Goal: Task Accomplishment & Management: Manage account settings

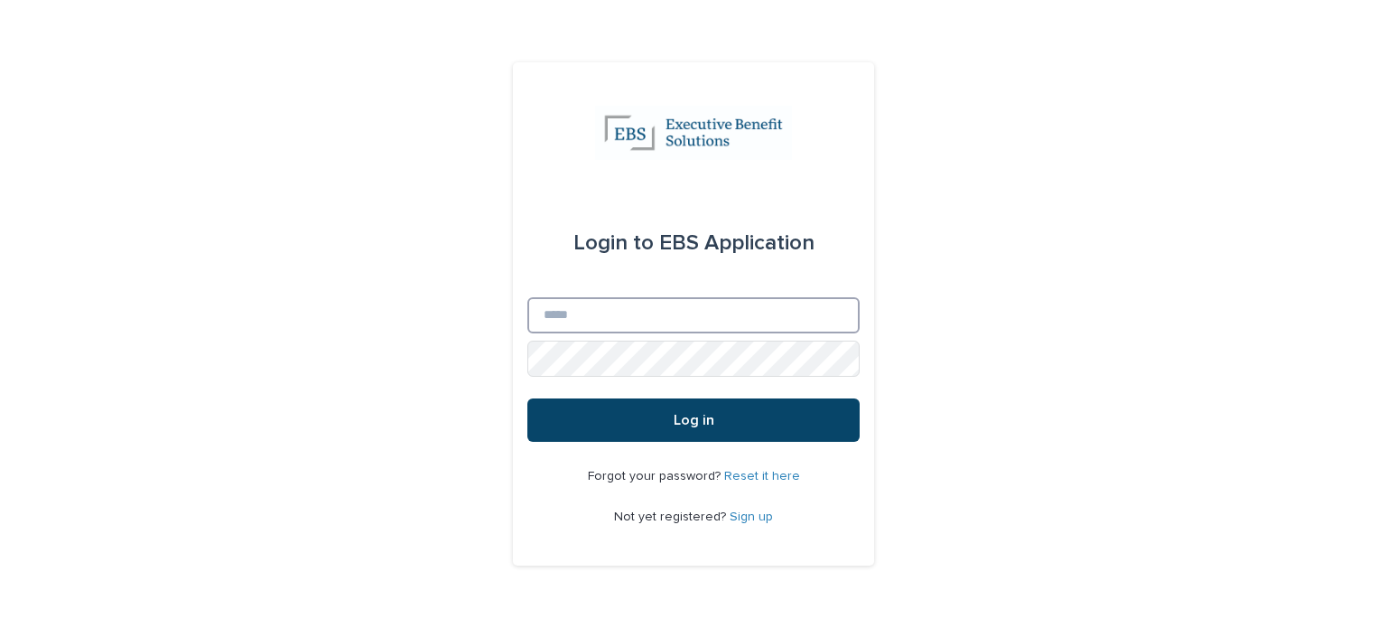
type input "**********"
click at [724, 400] on button "Log in" at bounding box center [693, 419] width 332 height 43
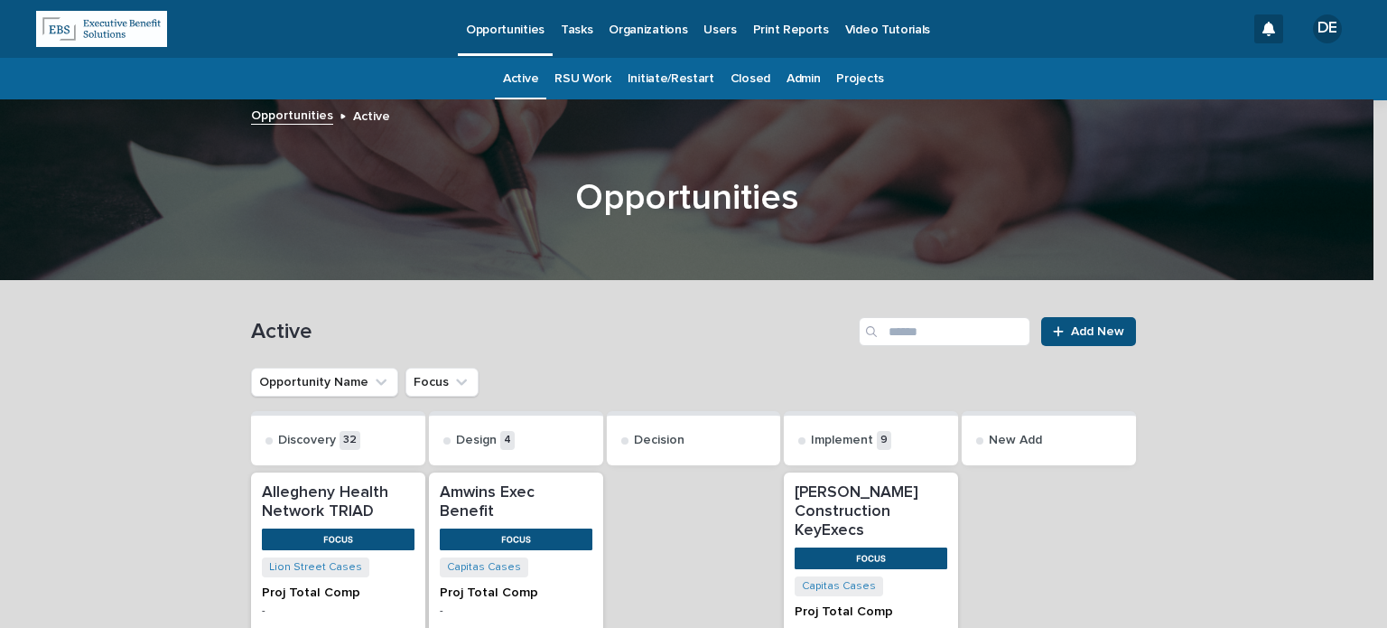
click at [578, 22] on p "Tasks" at bounding box center [577, 19] width 32 height 38
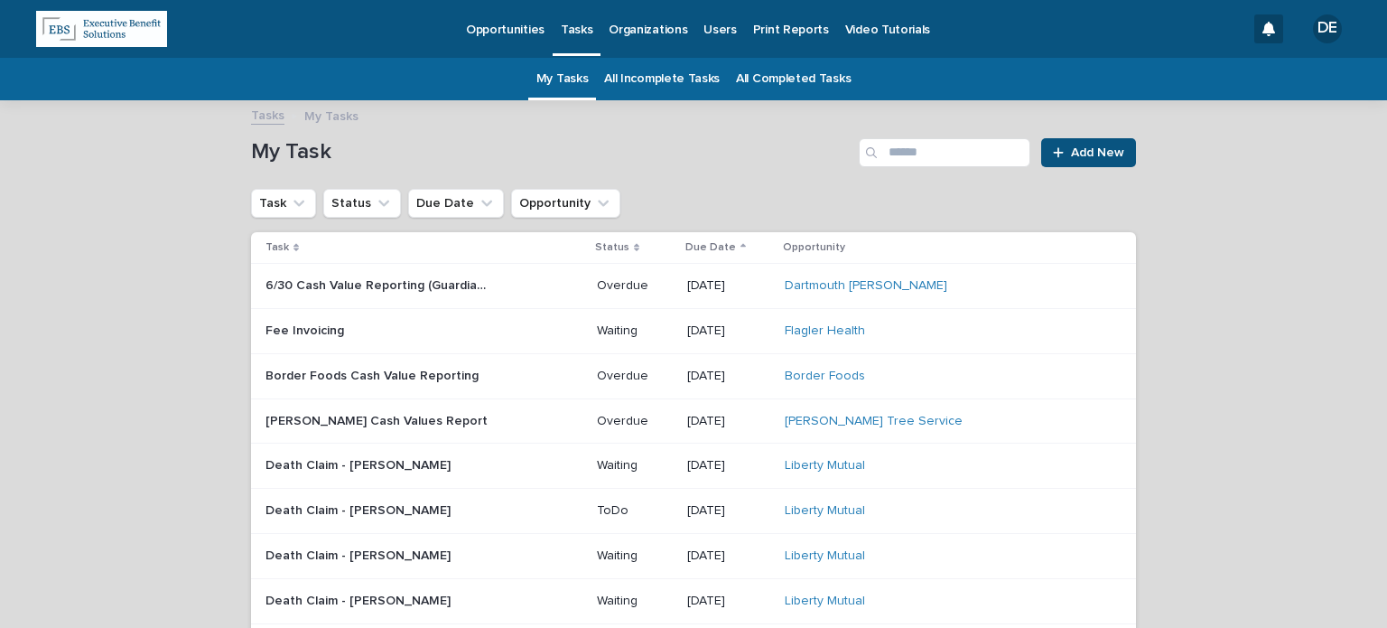
click at [667, 82] on link "All Incomplete Tasks" at bounding box center [662, 79] width 116 height 42
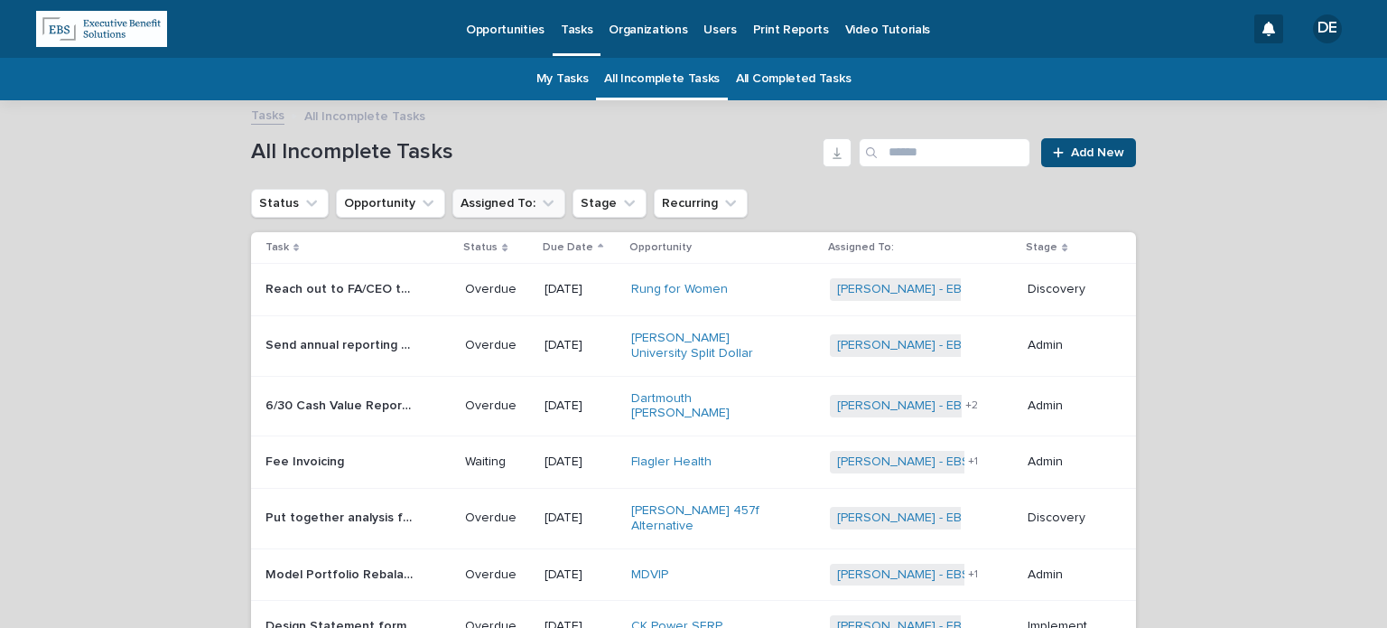
click at [487, 202] on button "Assigned To:" at bounding box center [509, 203] width 113 height 29
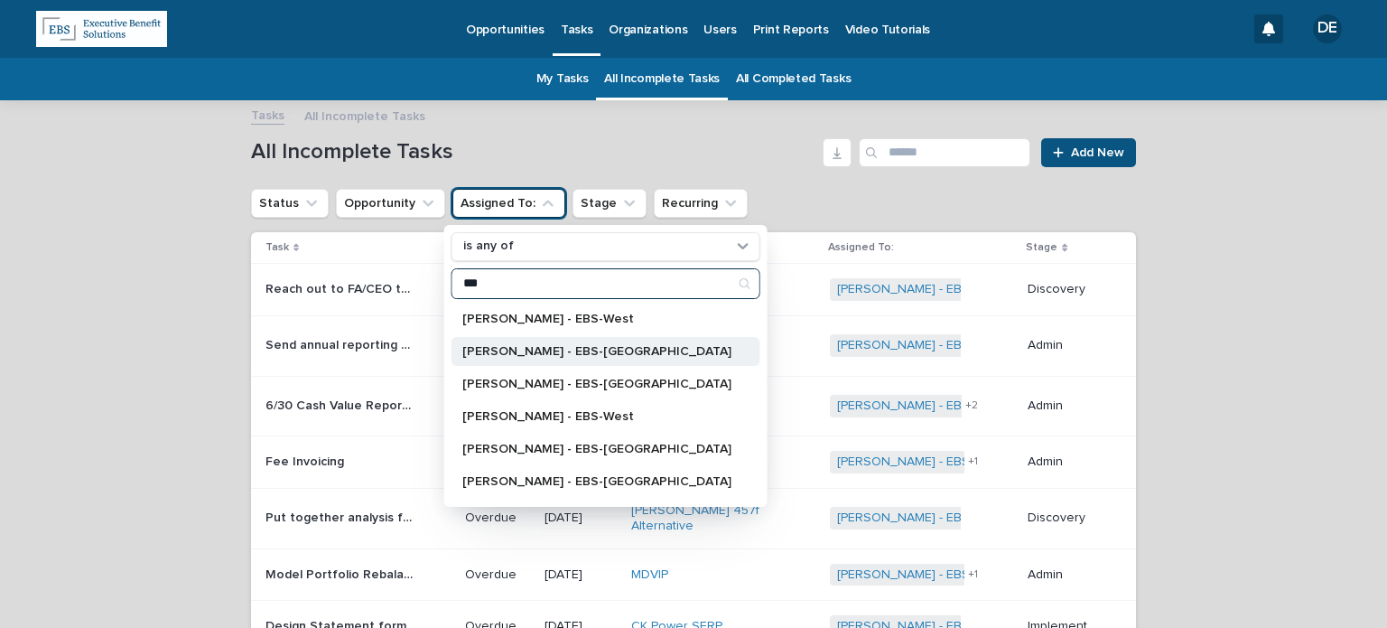
type input "***"
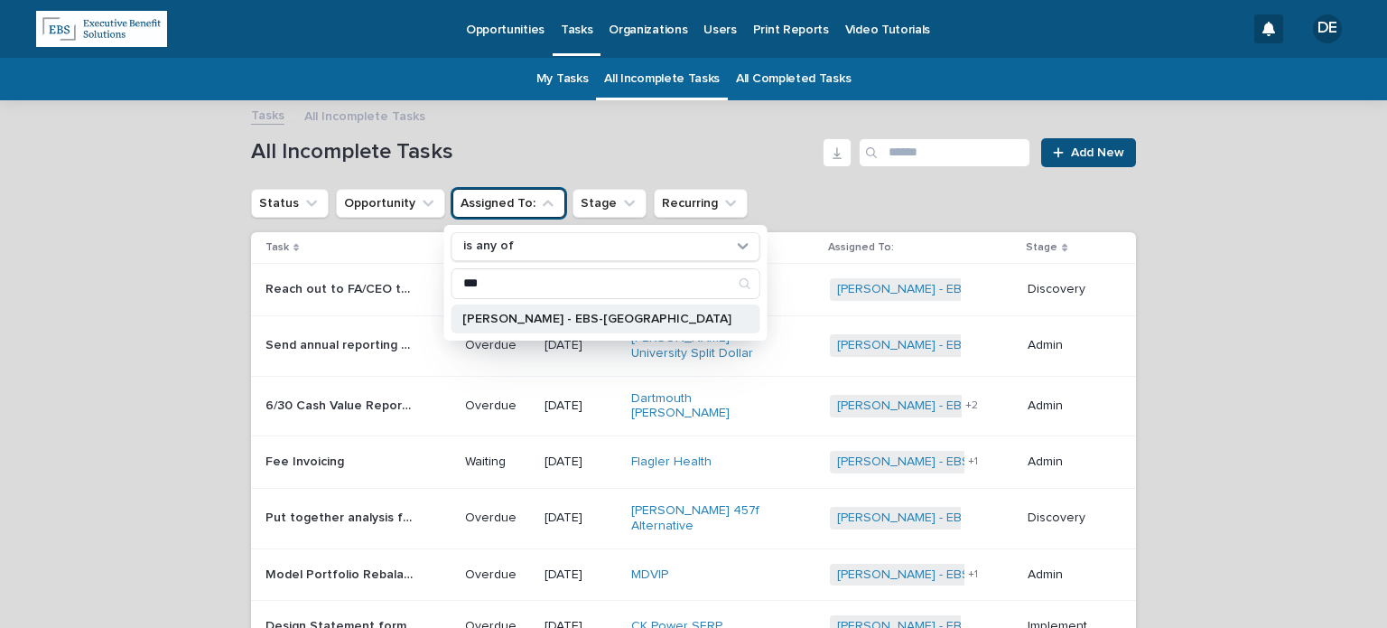
click at [581, 315] on p "[PERSON_NAME] - EBS-[GEOGRAPHIC_DATA]" at bounding box center [596, 319] width 269 height 13
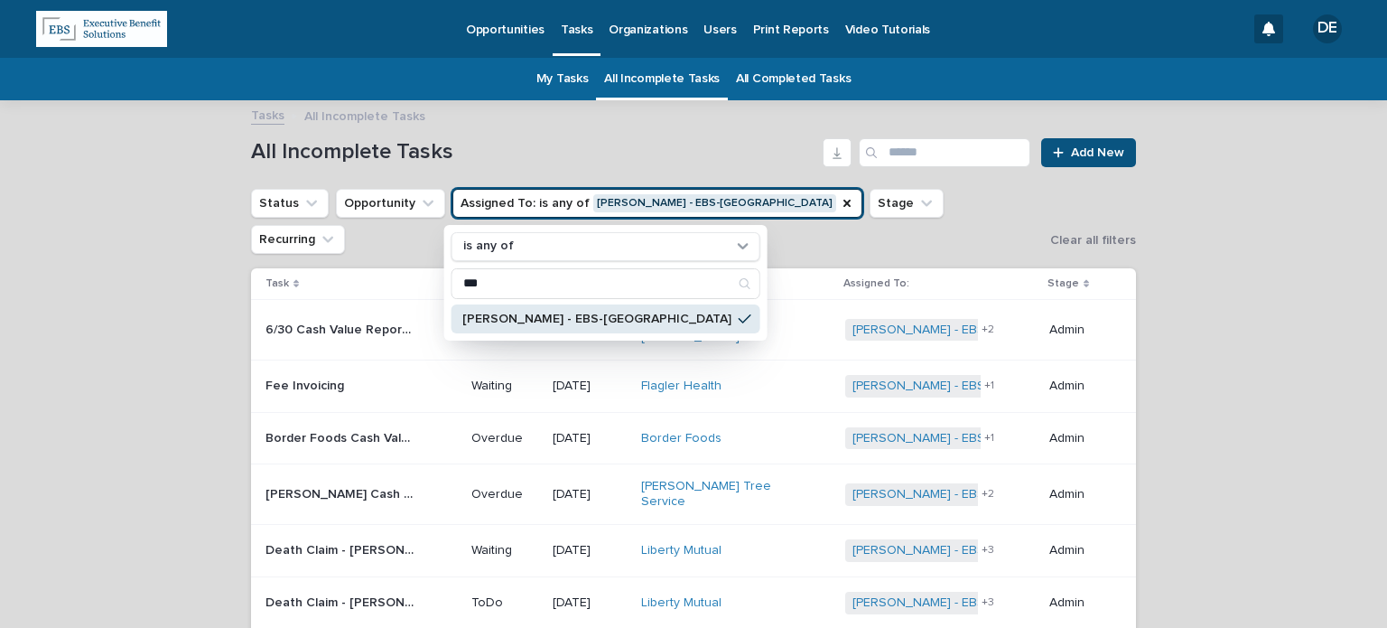
click at [598, 322] on p "[PERSON_NAME] - EBS-[GEOGRAPHIC_DATA]" at bounding box center [596, 319] width 269 height 13
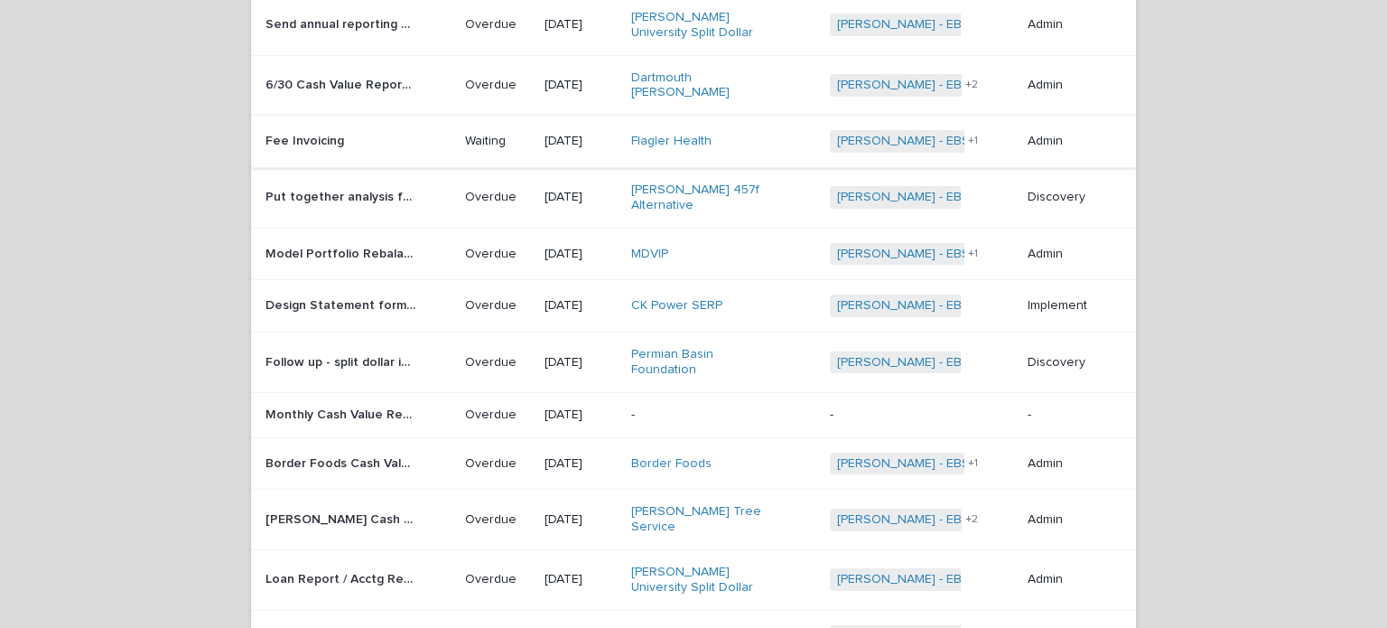
scroll to position [361, 0]
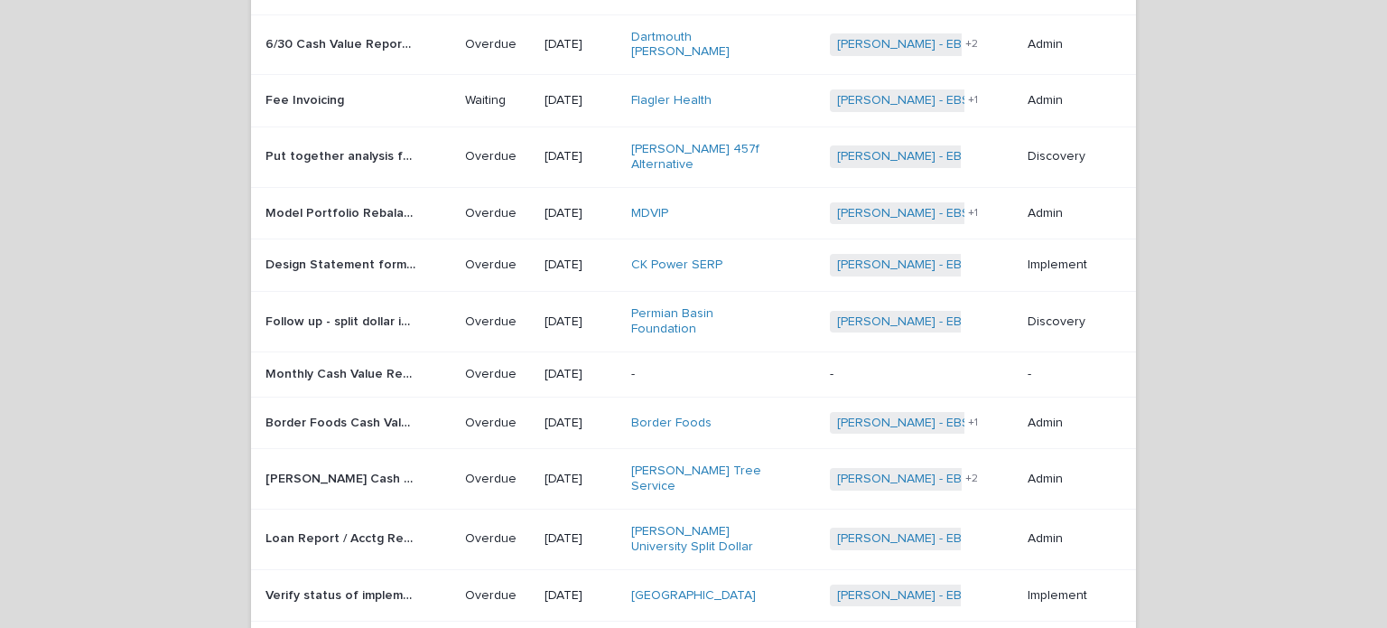
click at [422, 408] on div "Border Foods Cash Value Reporting Border Foods Cash Value Reporting" at bounding box center [358, 423] width 185 height 30
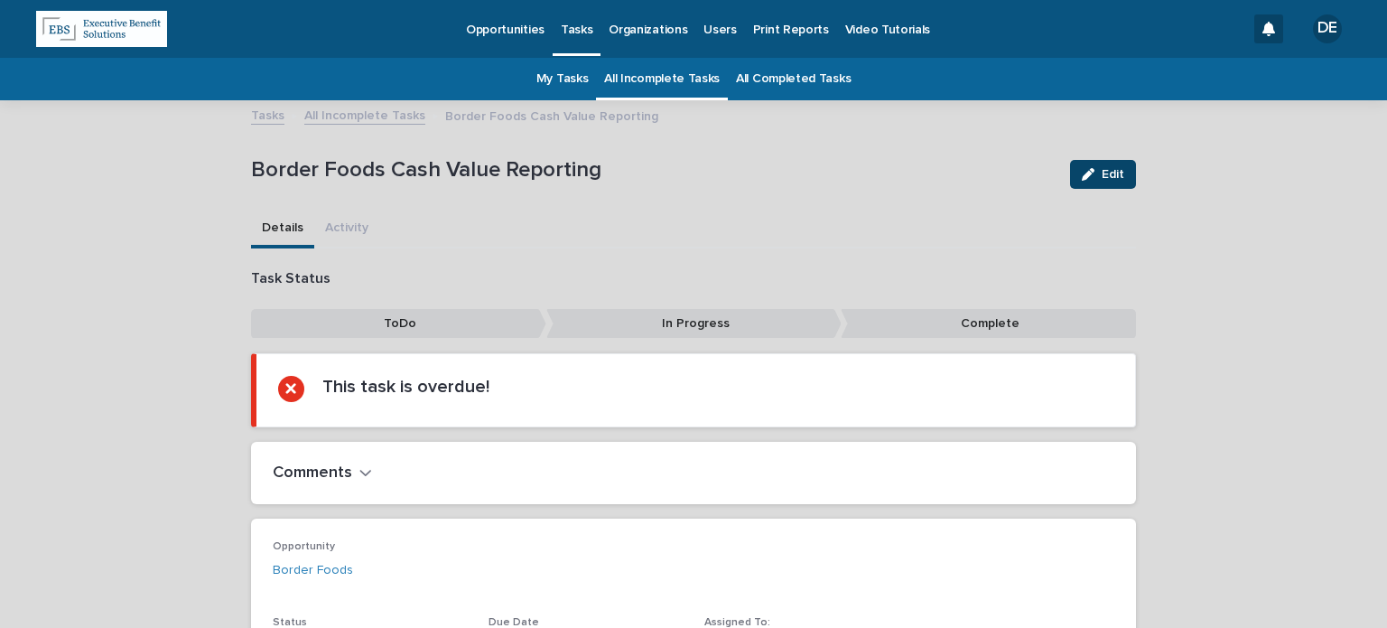
click at [1089, 179] on div "button" at bounding box center [1092, 174] width 20 height 13
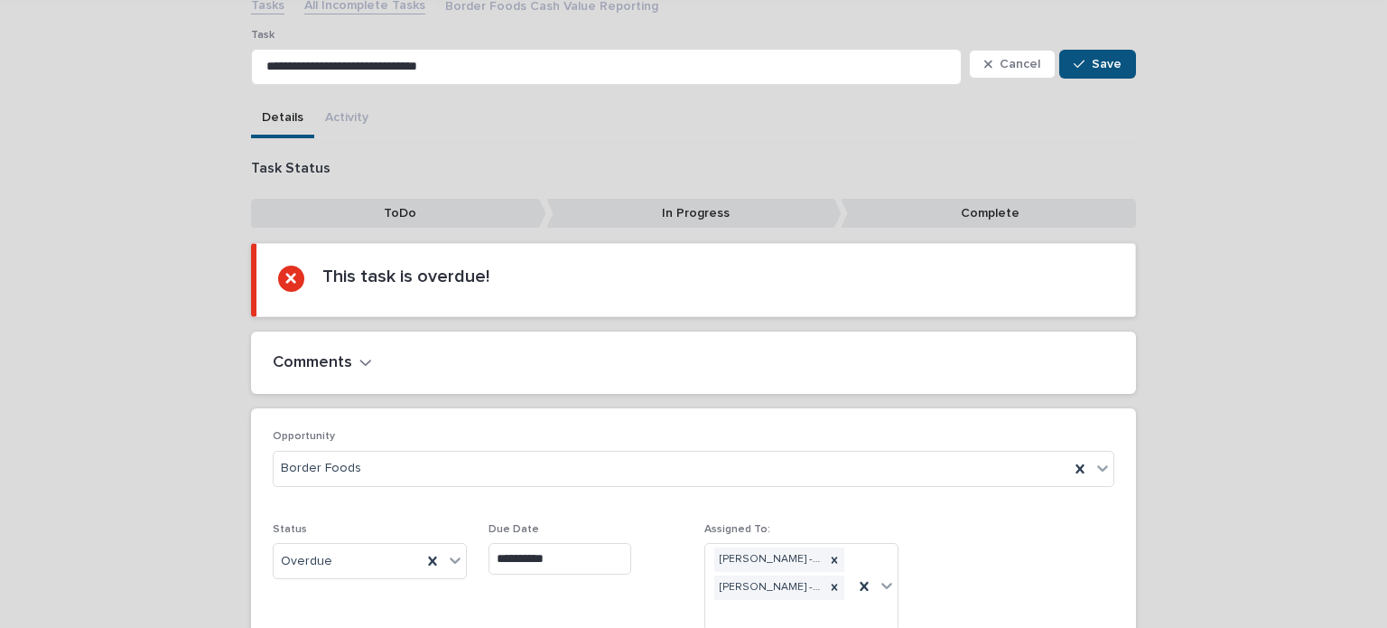
scroll to position [251, 0]
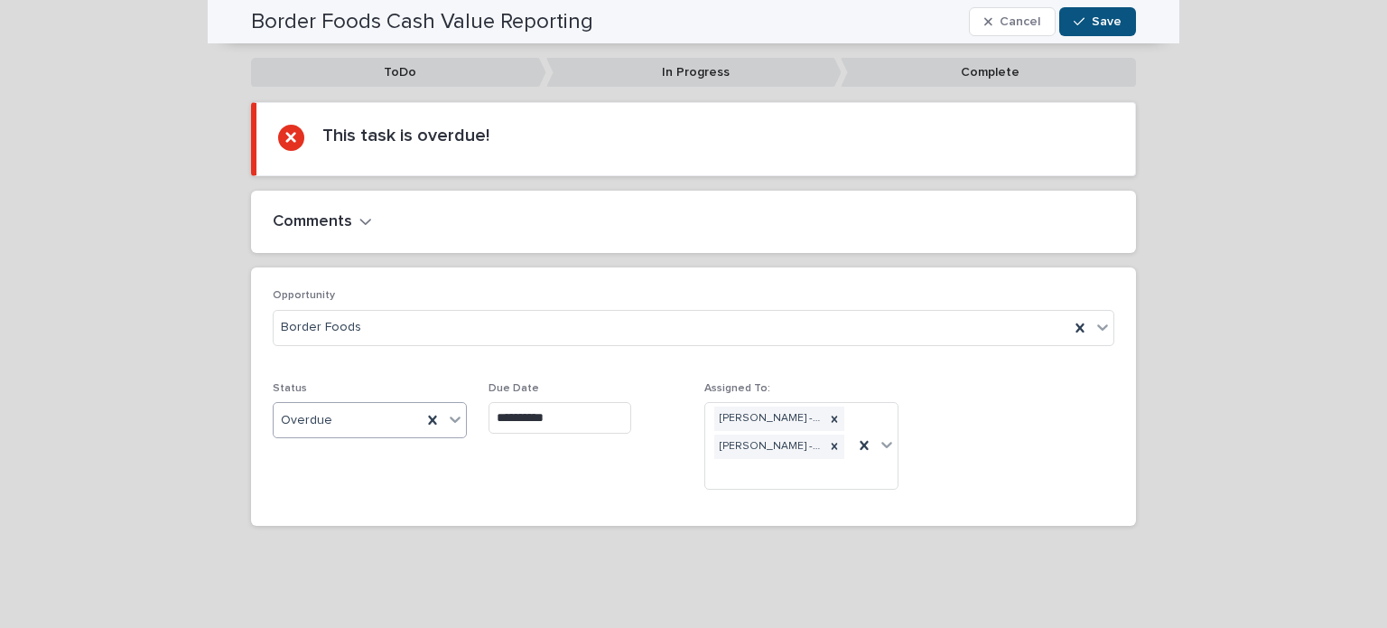
click at [359, 418] on div "Overdue" at bounding box center [348, 421] width 148 height 30
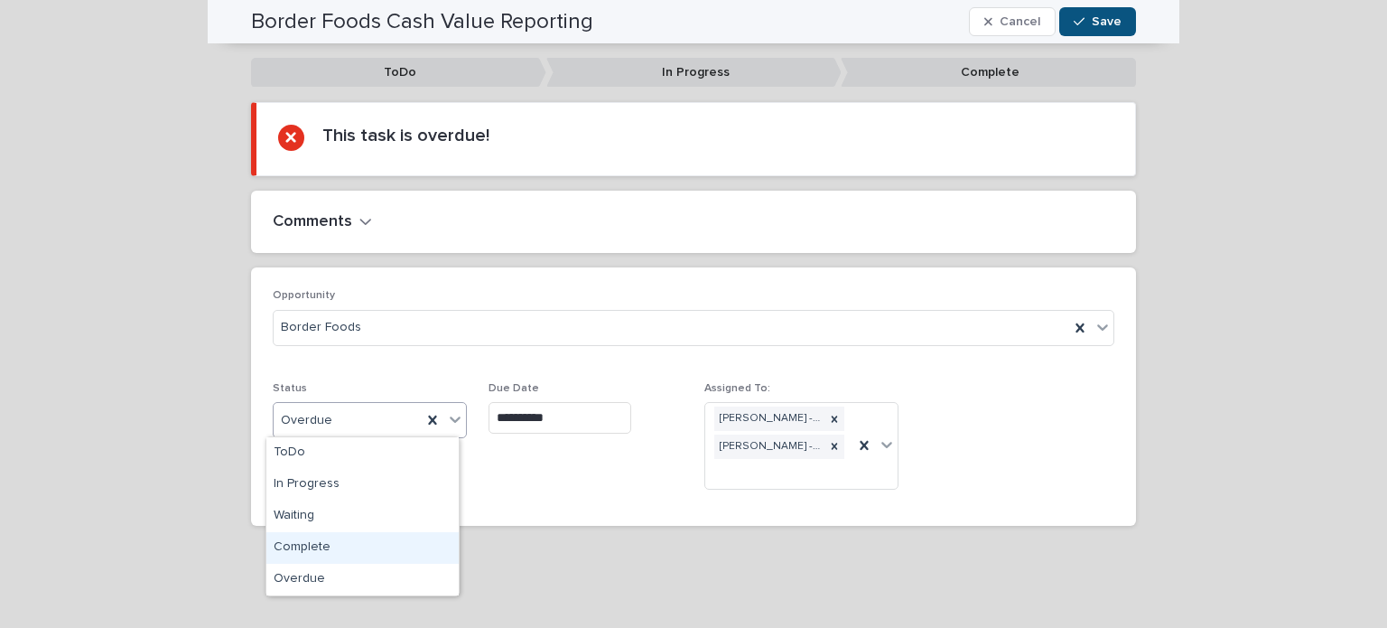
click at [324, 549] on div "Complete" at bounding box center [362, 548] width 192 height 32
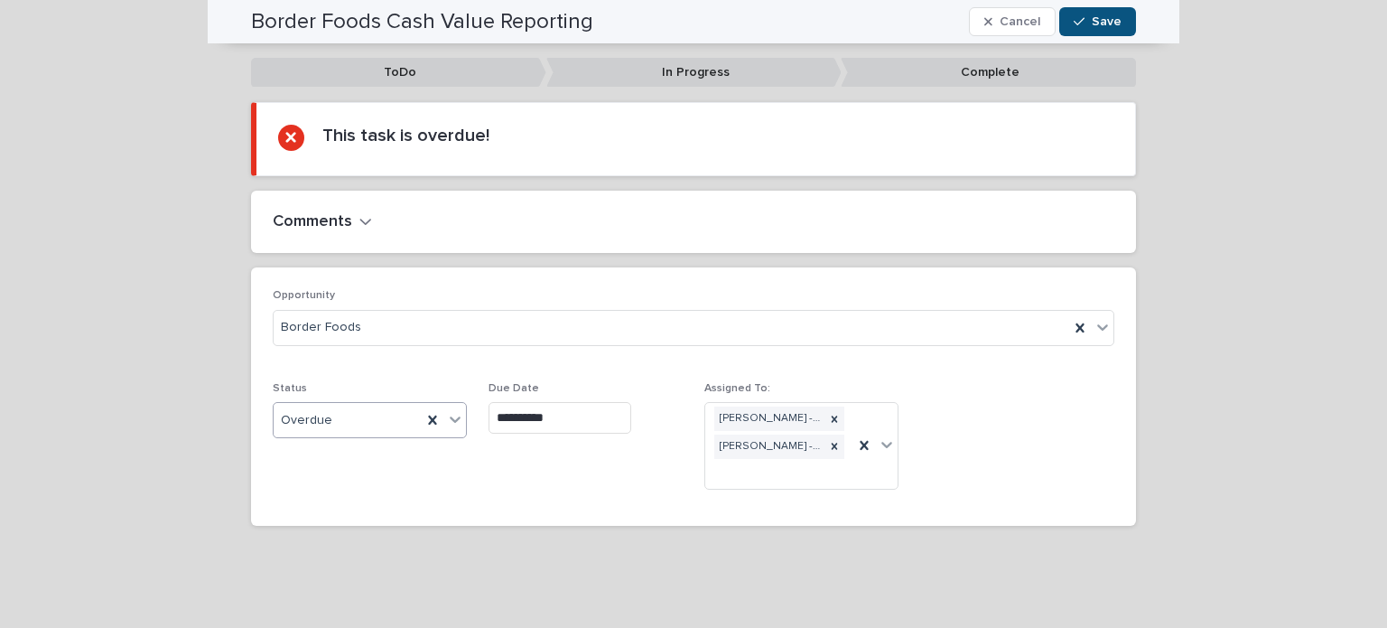
scroll to position [163, 0]
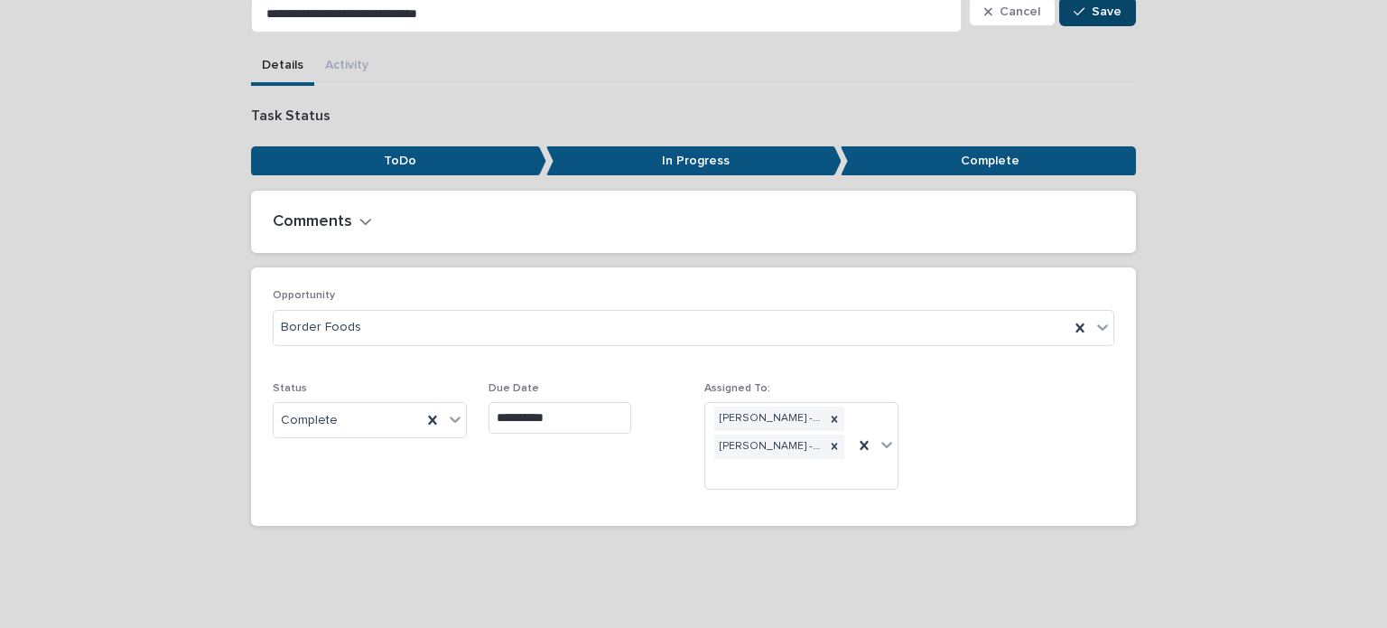
click at [1092, 14] on span "Save" at bounding box center [1107, 11] width 30 height 13
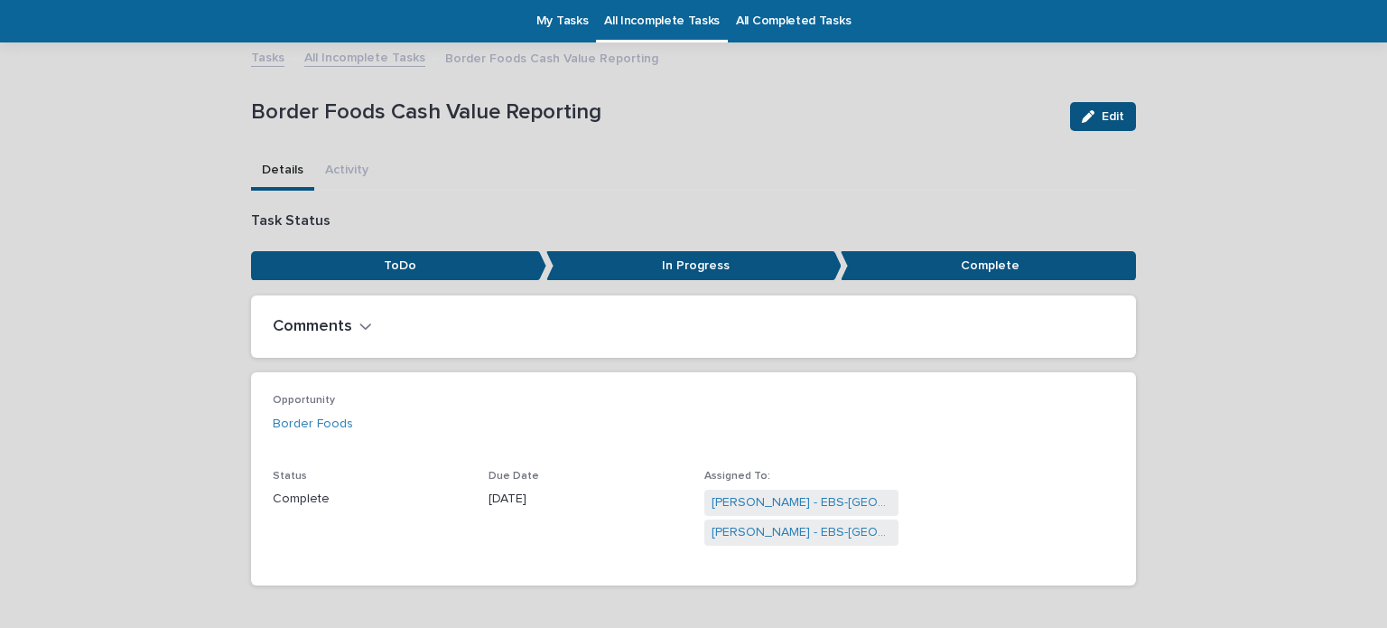
scroll to position [0, 0]
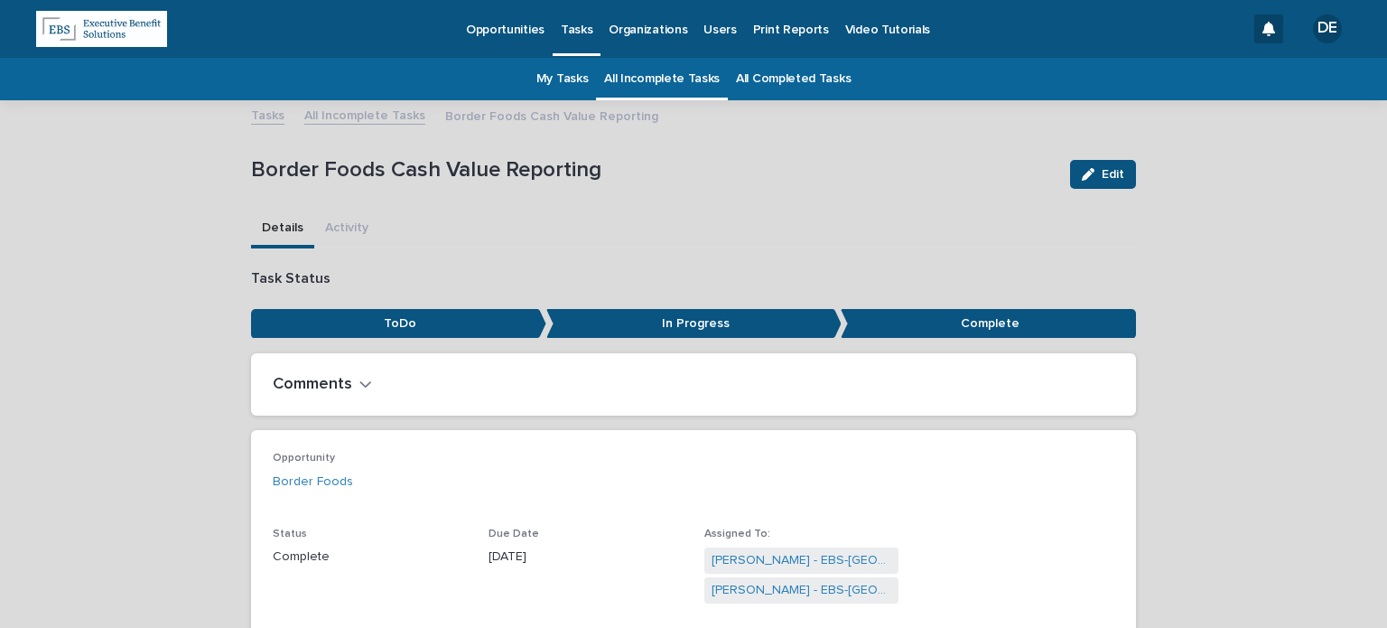
click at [382, 118] on link "All Incomplete Tasks" at bounding box center [364, 114] width 121 height 21
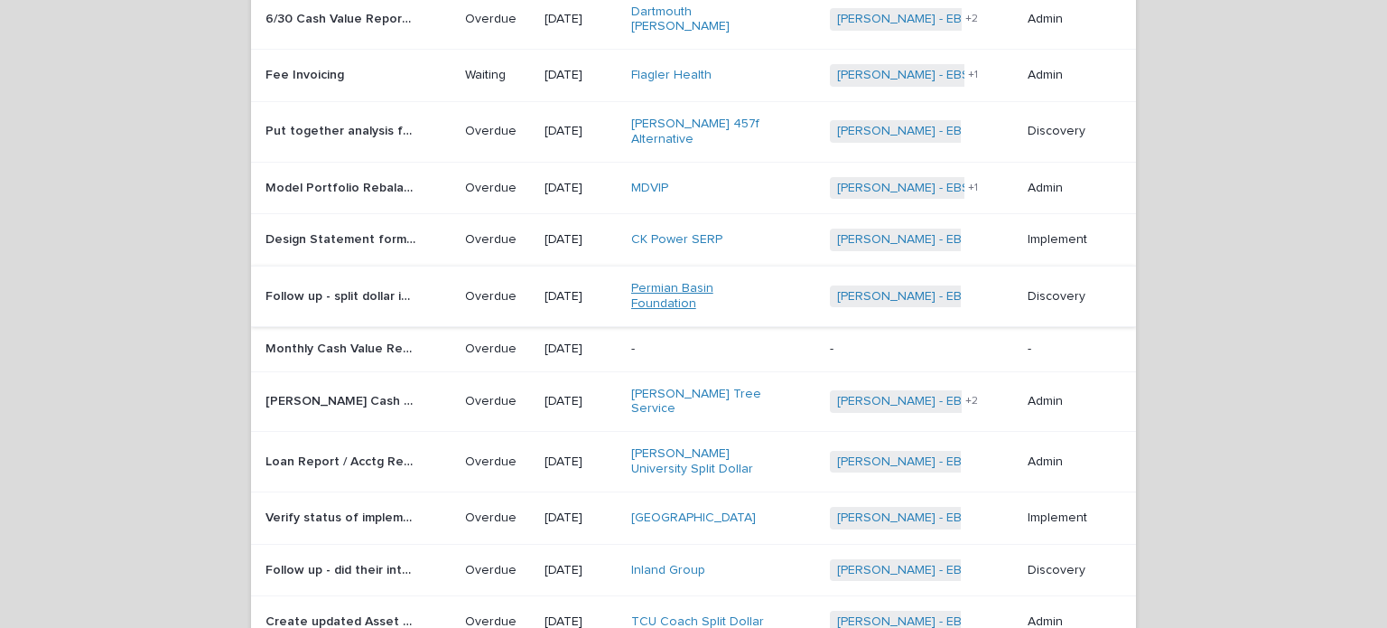
scroll to position [419, 0]
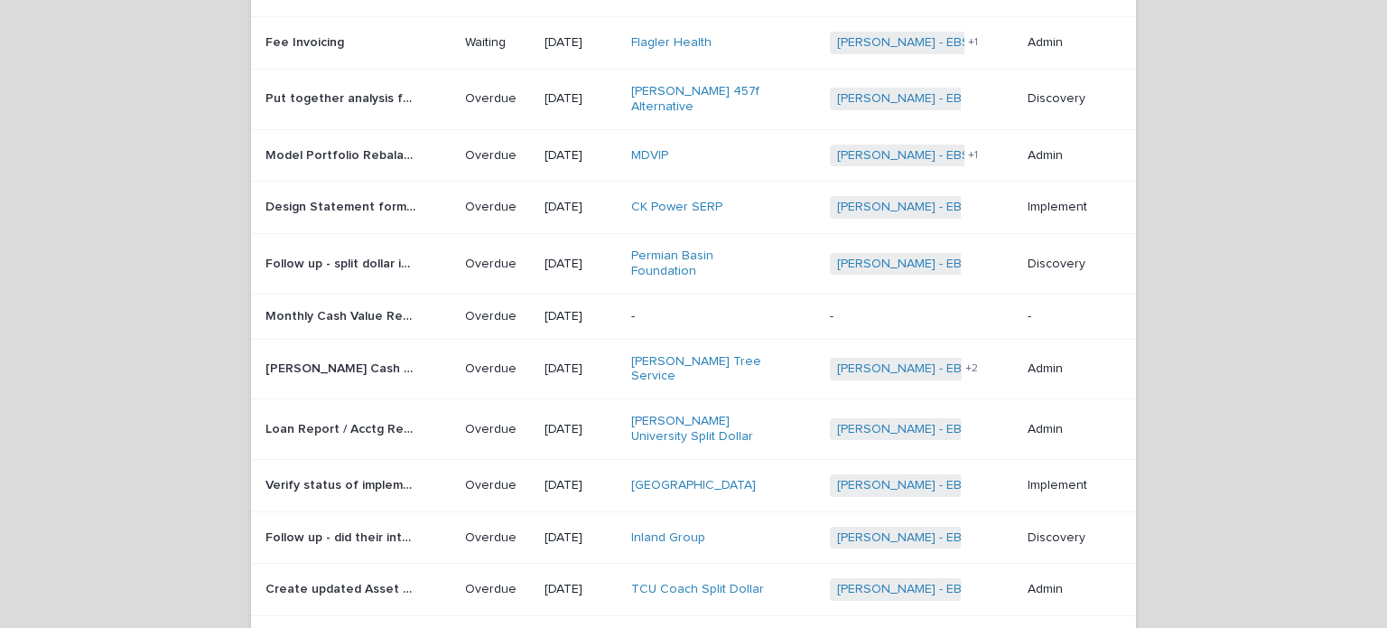
click at [708, 350] on td "[PERSON_NAME] Tree Service" at bounding box center [723, 369] width 199 height 61
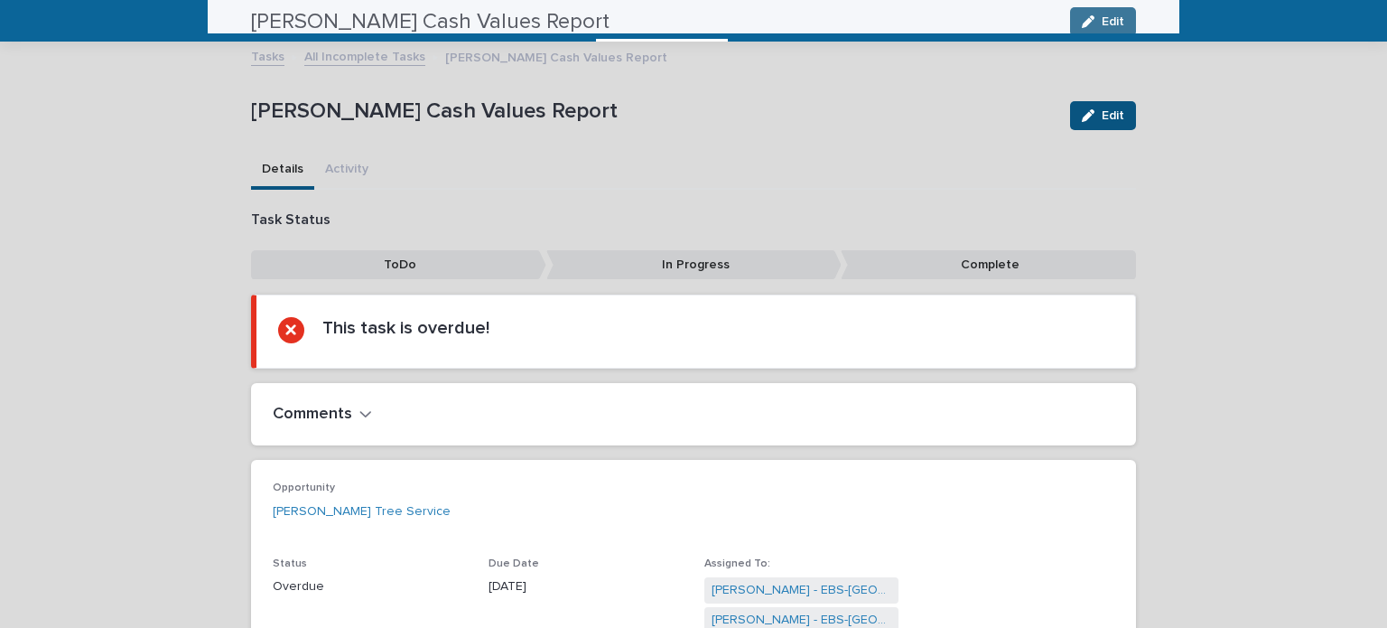
scroll to position [56, 0]
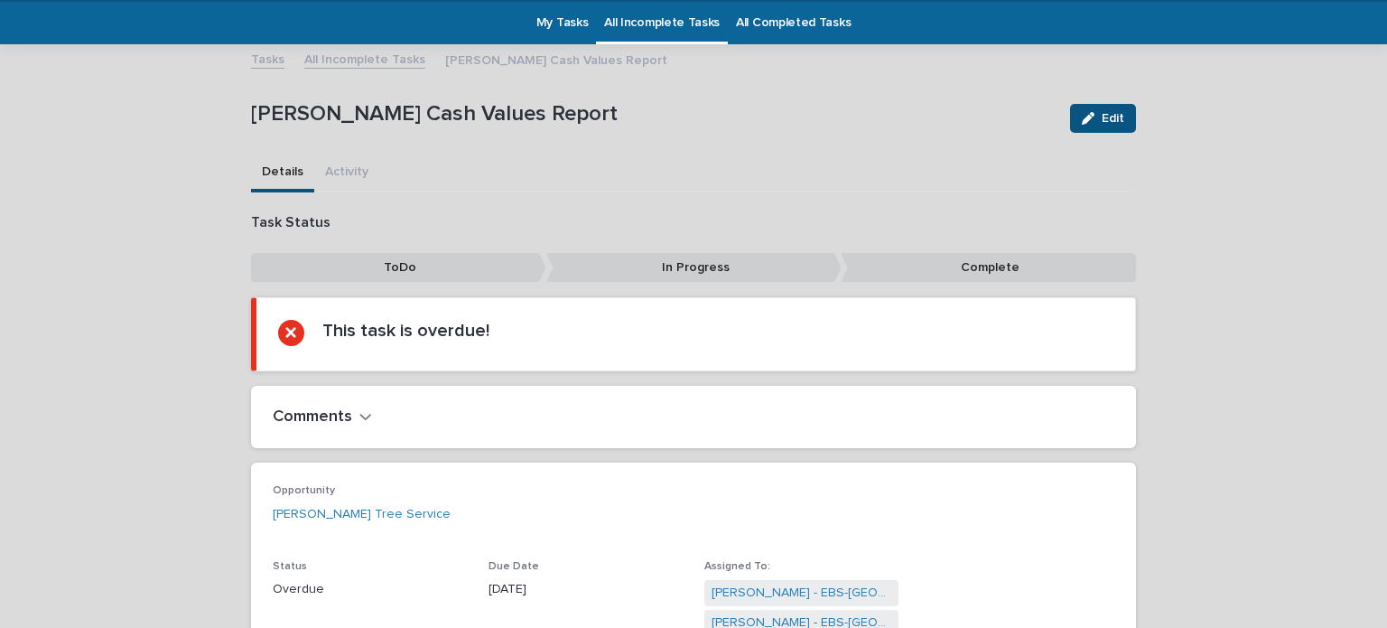
click at [387, 59] on link "All Incomplete Tasks" at bounding box center [364, 58] width 121 height 21
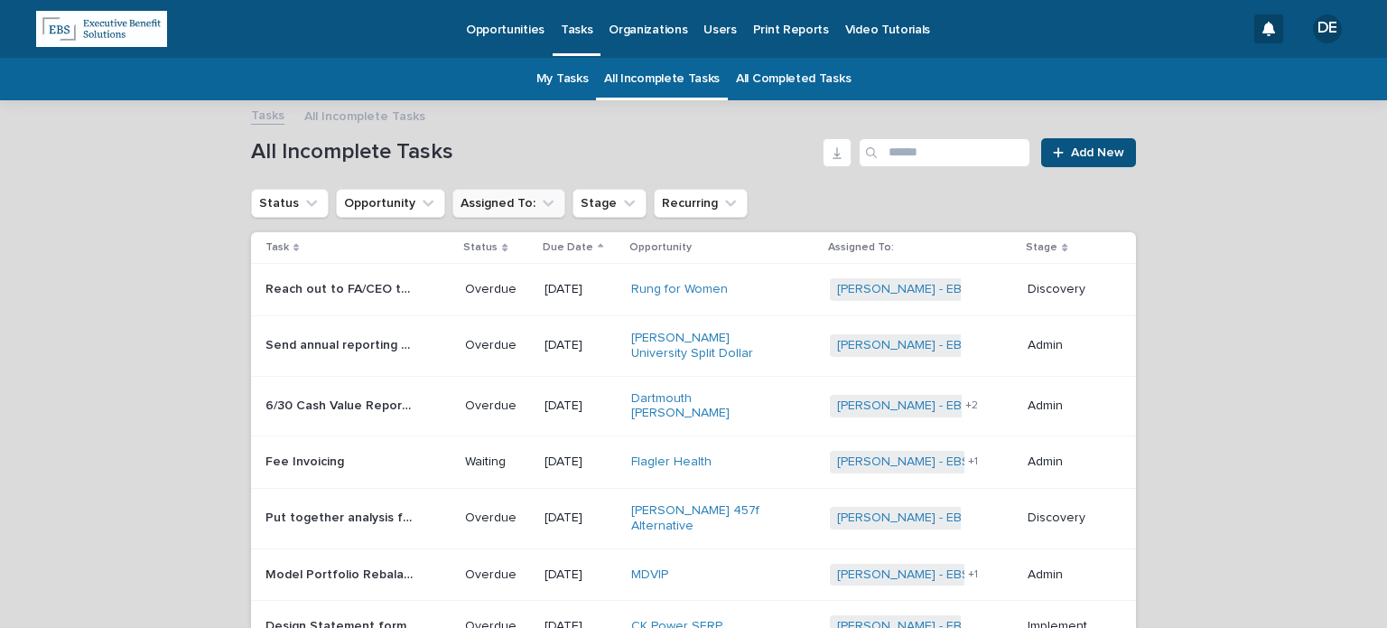
click at [499, 200] on button "Assigned To:" at bounding box center [509, 203] width 113 height 29
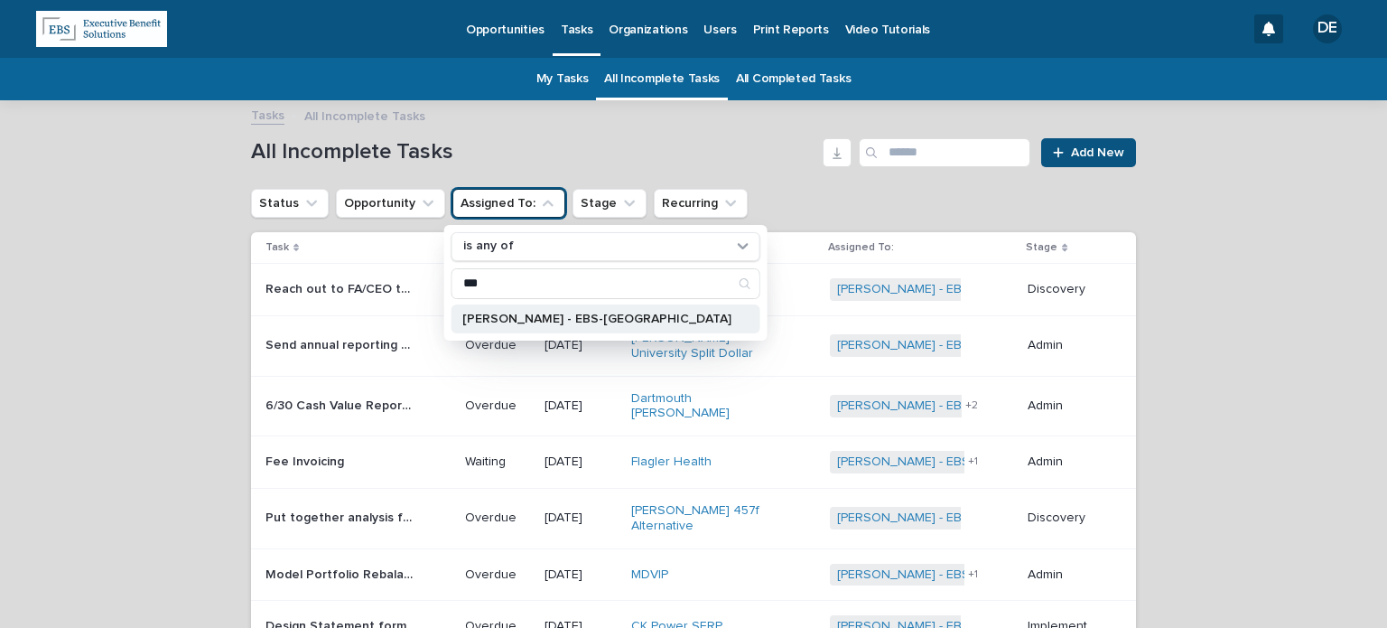
type input "***"
click at [565, 309] on div "[PERSON_NAME] - EBS-[GEOGRAPHIC_DATA]" at bounding box center [606, 318] width 309 height 29
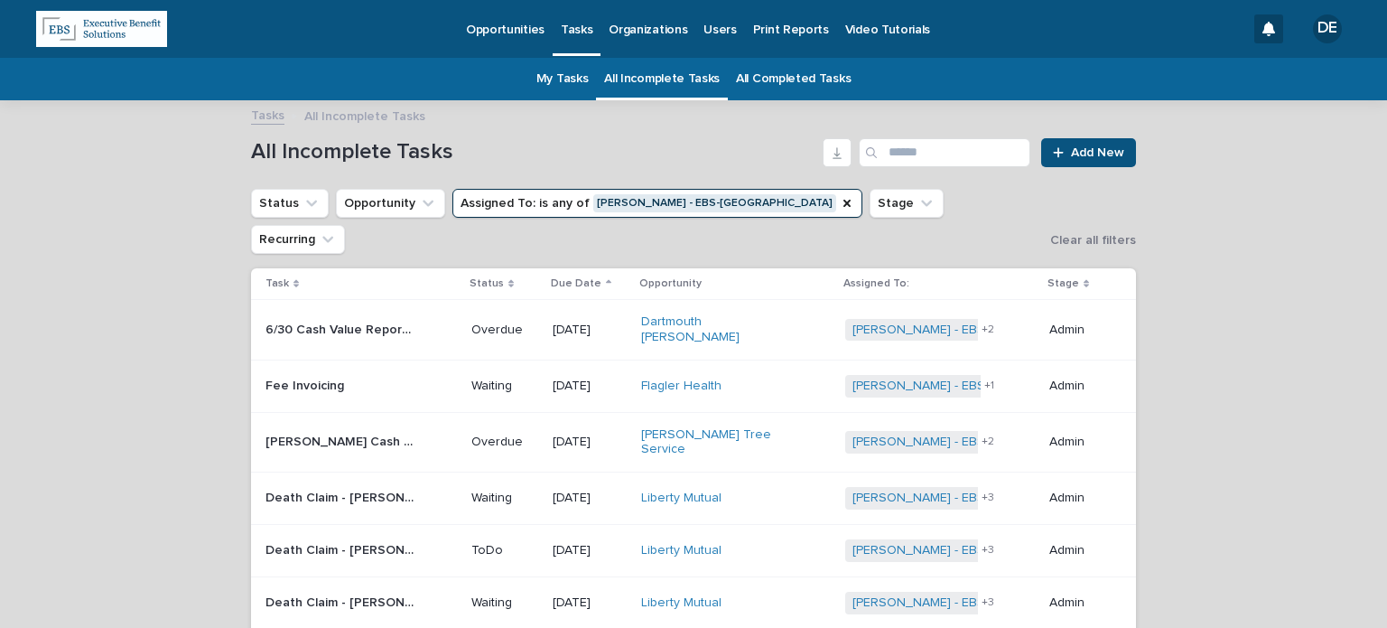
click at [603, 427] on div "[DATE]" at bounding box center [590, 442] width 74 height 30
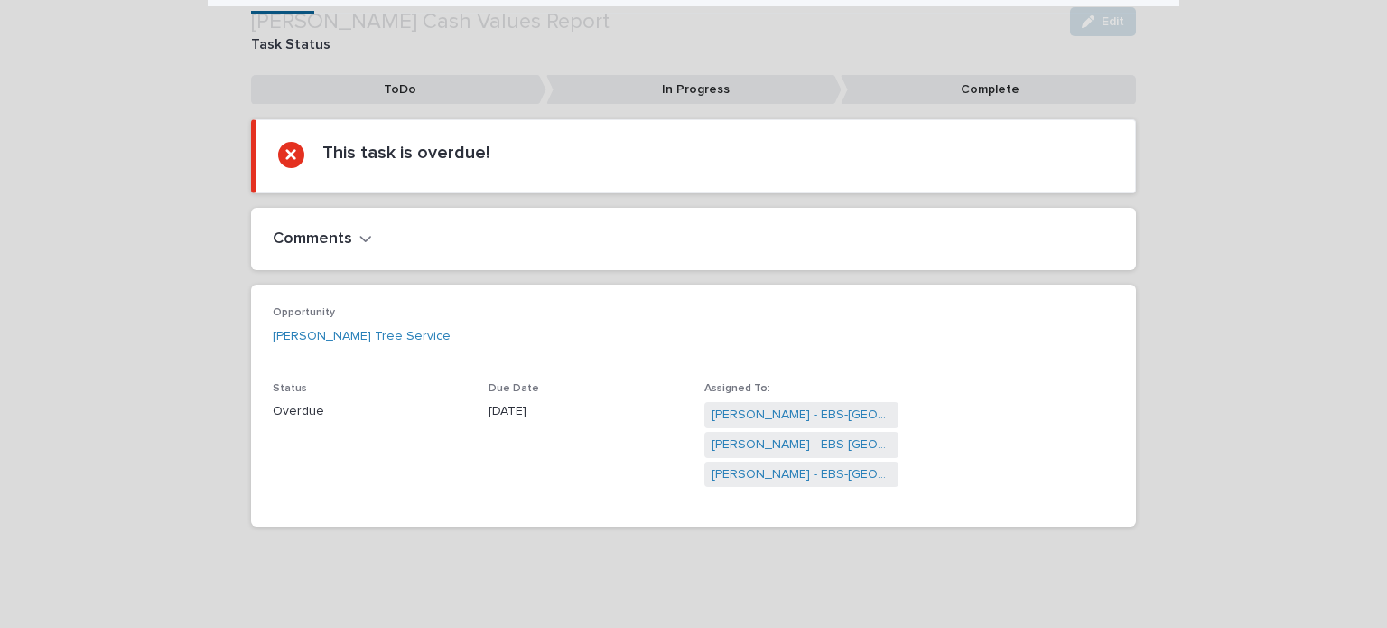
scroll to position [237, 0]
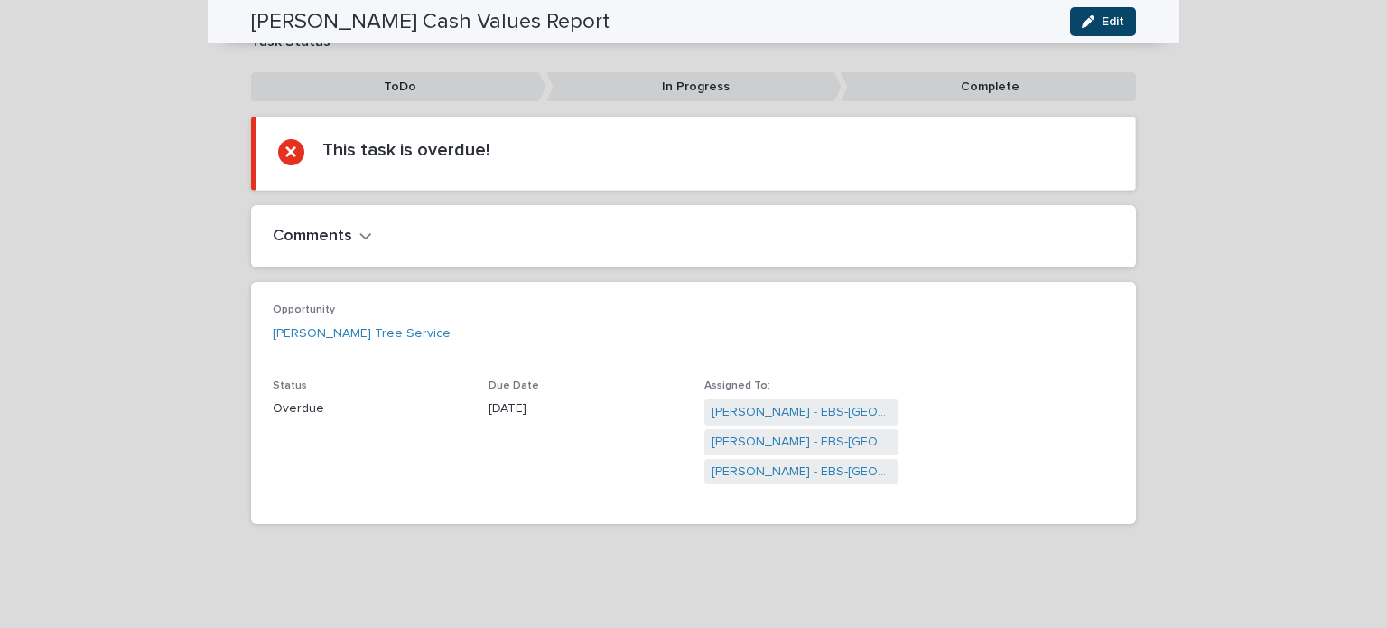
click at [1091, 15] on div "button" at bounding box center [1092, 21] width 20 height 13
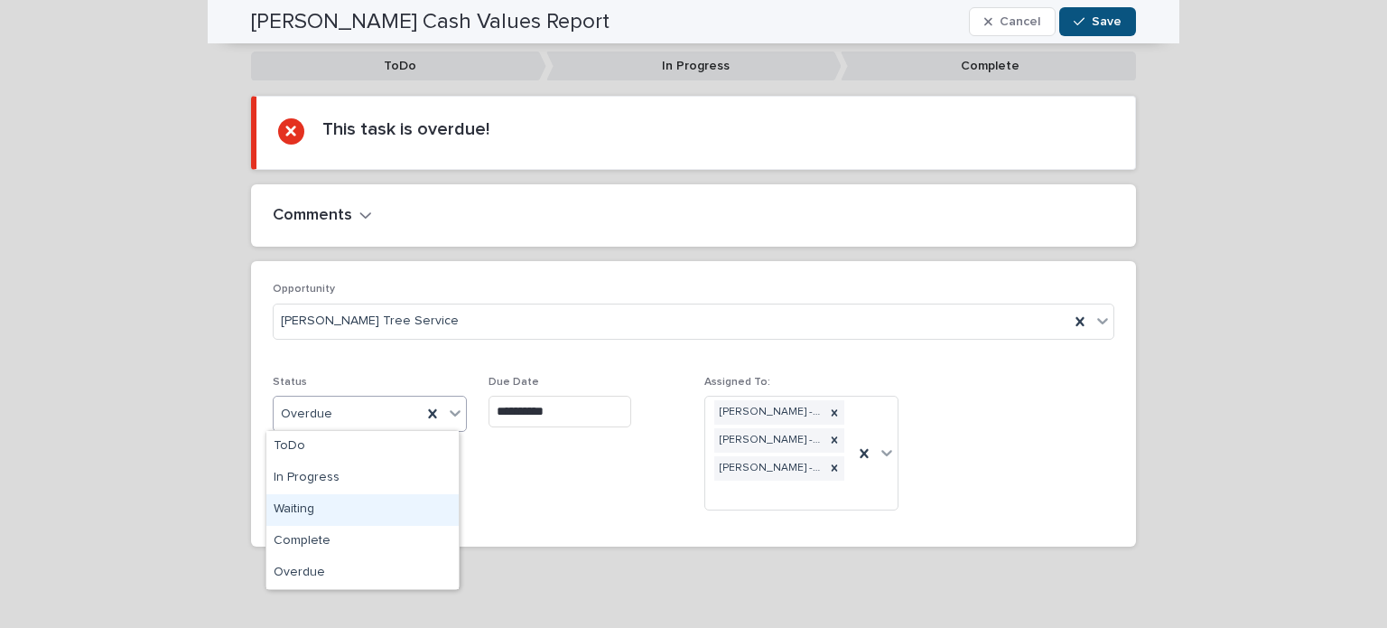
click at [329, 507] on div "Waiting" at bounding box center [362, 510] width 192 height 32
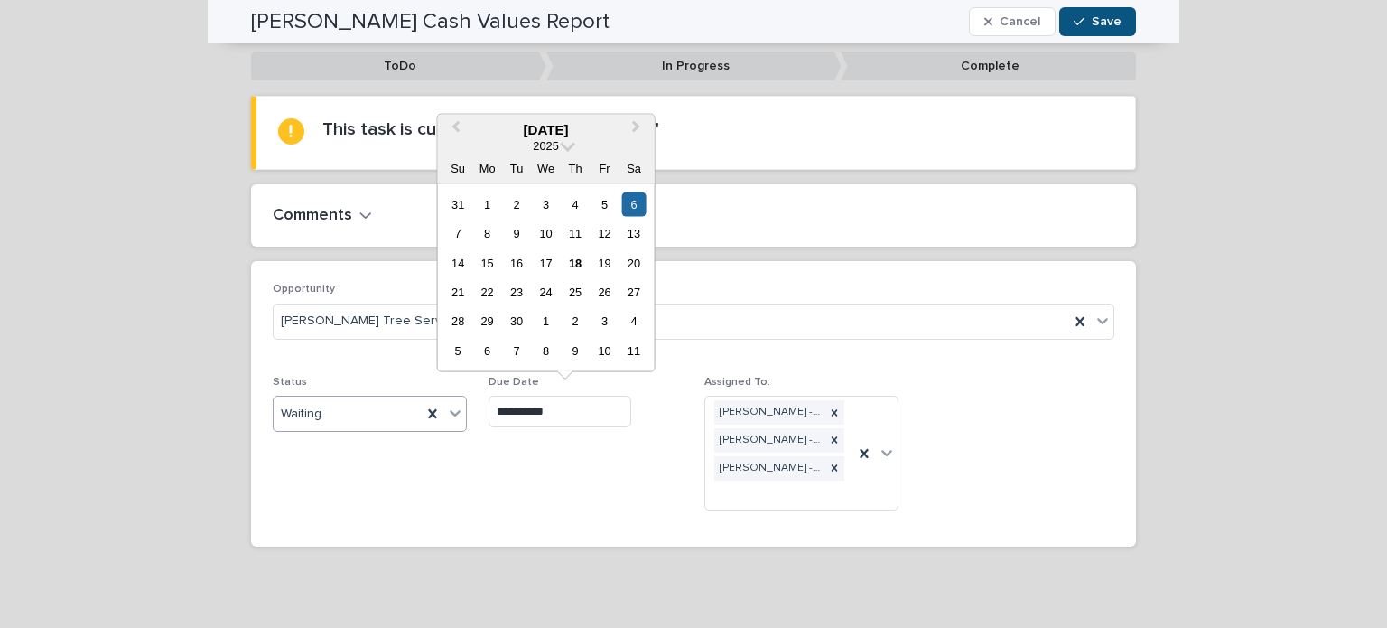
drag, startPoint x: 587, startPoint y: 407, endPoint x: 517, endPoint y: 416, distance: 71.0
click at [517, 417] on input "**********" at bounding box center [560, 412] width 143 height 32
drag, startPoint x: 994, startPoint y: 210, endPoint x: 1059, endPoint y: 67, distance: 157.3
click at [997, 208] on div "Comments" at bounding box center [690, 216] width 835 height 20
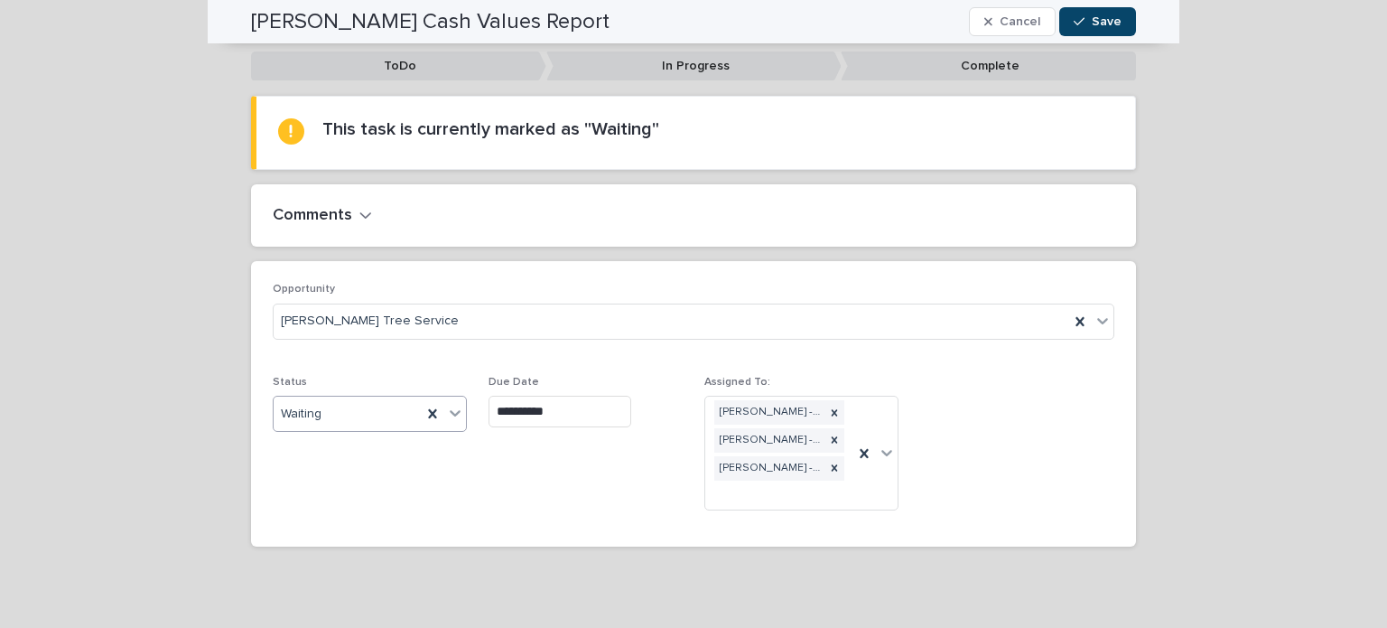
click at [1102, 15] on span "Save" at bounding box center [1107, 21] width 30 height 13
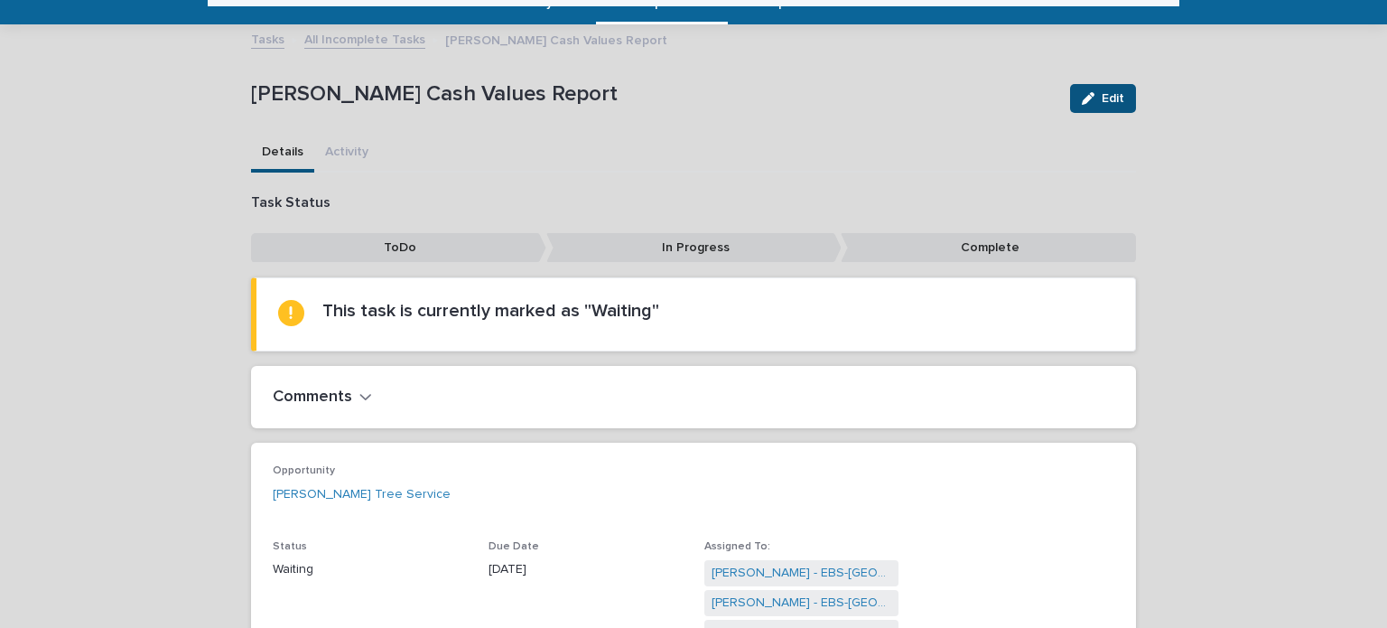
scroll to position [56, 0]
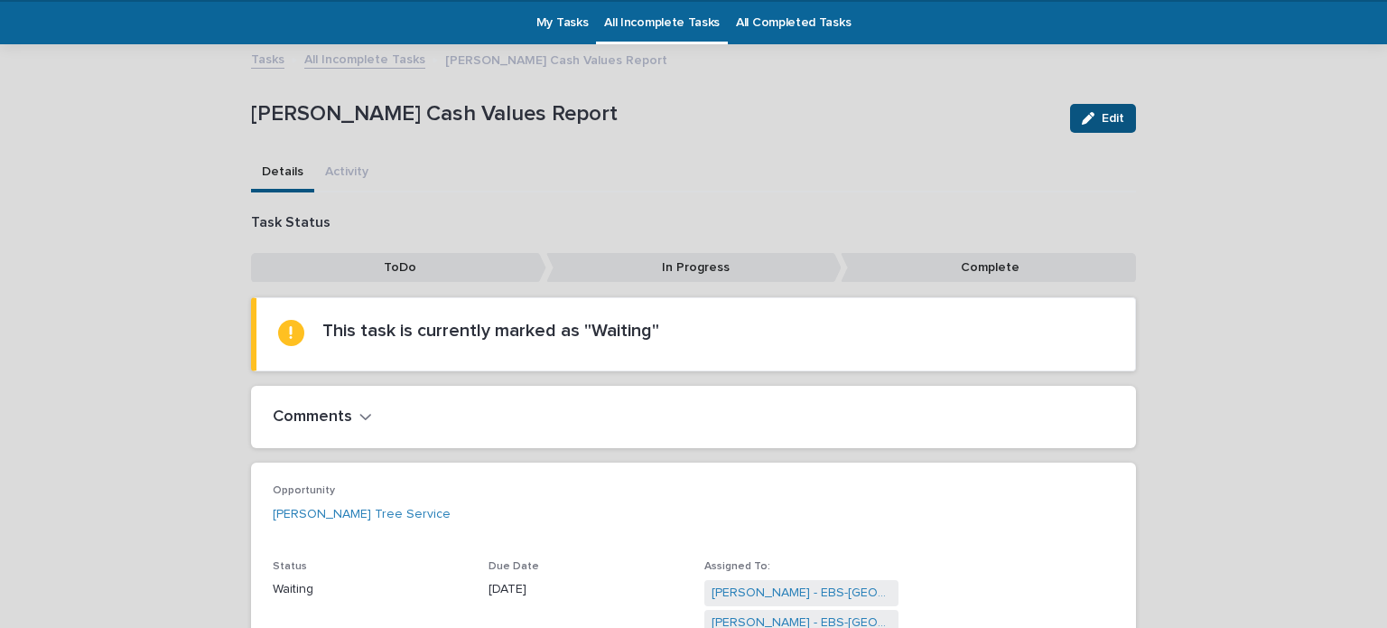
click at [378, 50] on link "All Incomplete Tasks" at bounding box center [364, 58] width 121 height 21
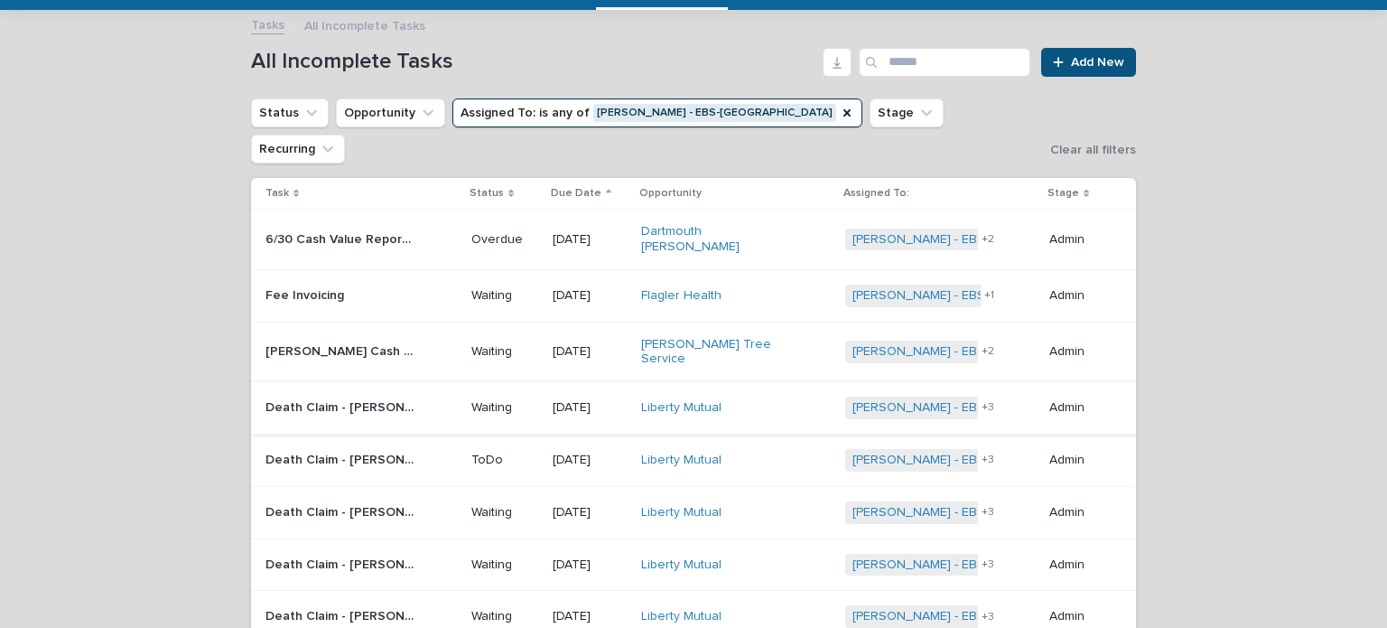
scroll to position [181, 0]
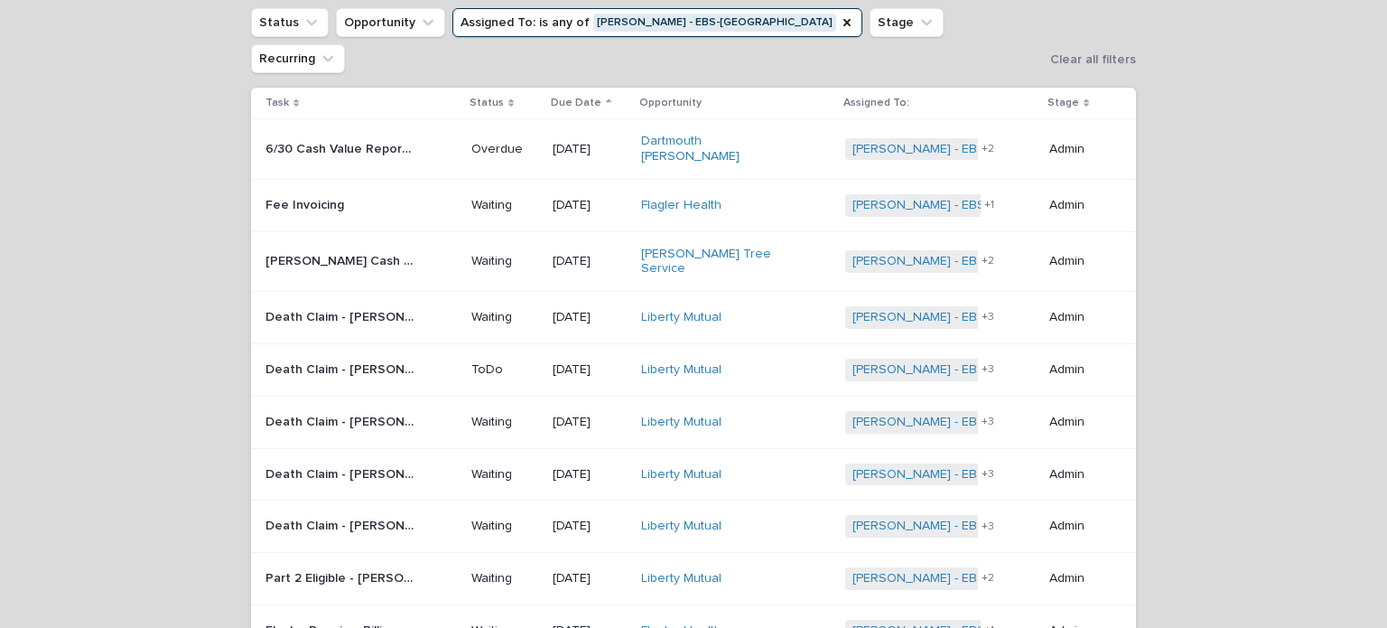
click at [415, 343] on td "Death Claim - [PERSON_NAME] Death Claim - [PERSON_NAME]" at bounding box center [357, 369] width 213 height 52
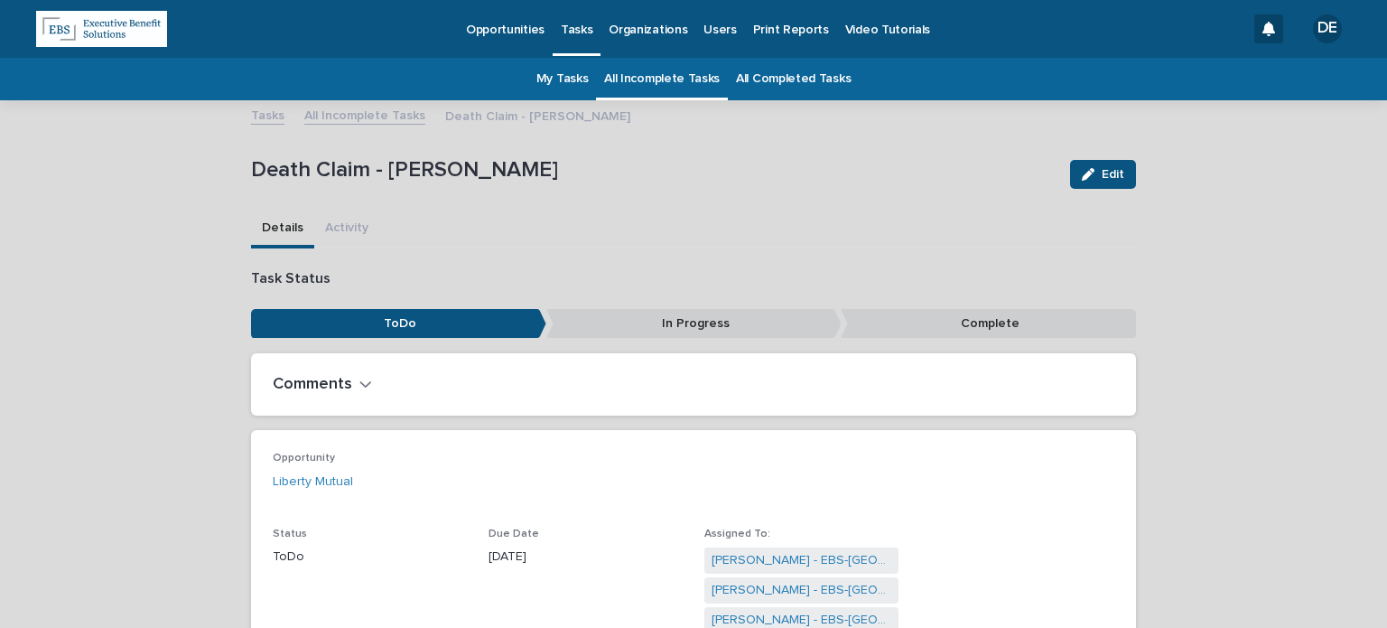
scroll to position [178, 0]
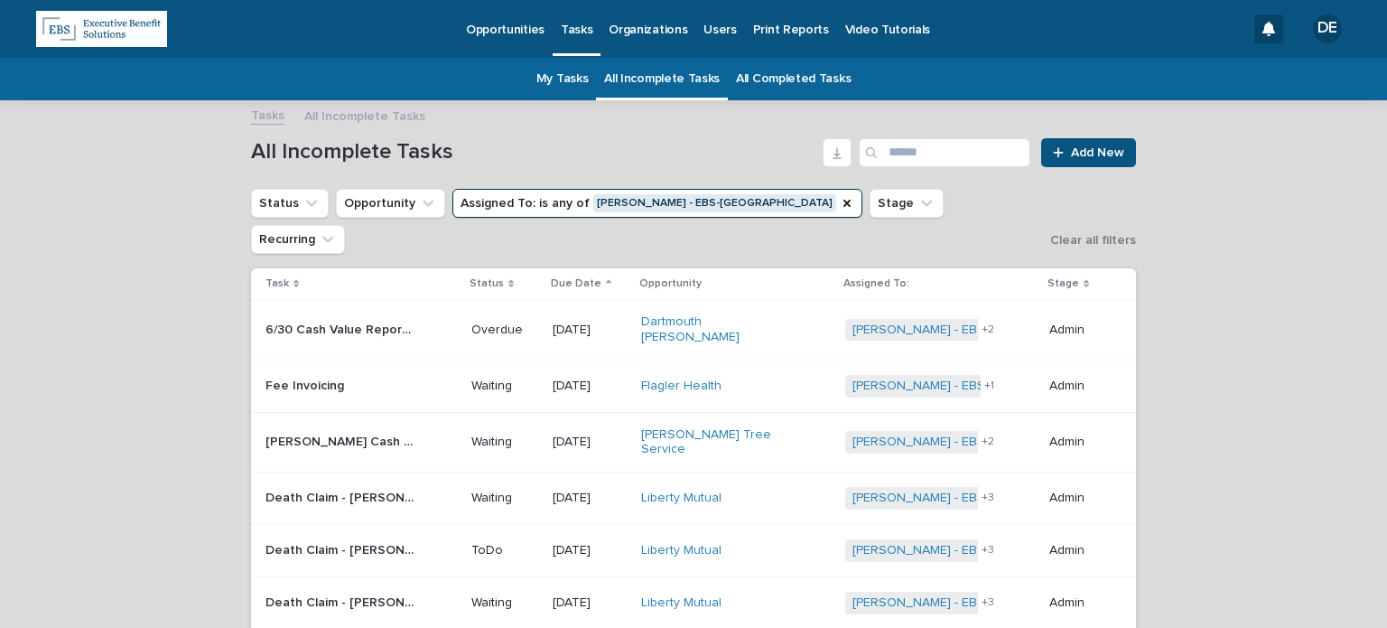
click at [630, 83] on link "All Incomplete Tasks" at bounding box center [662, 79] width 116 height 42
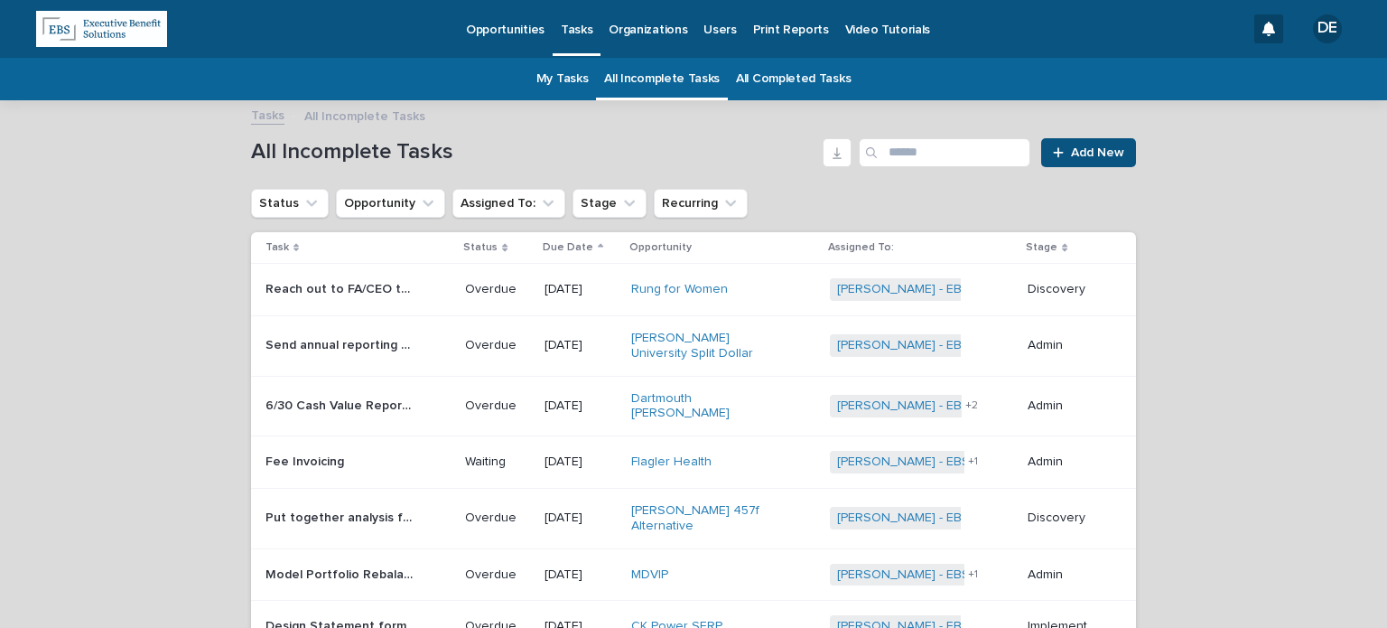
click at [516, 219] on ul "Status Opportunity Assigned To: Stage Recurring" at bounding box center [499, 203] width 504 height 36
click at [516, 208] on button "Assigned To:" at bounding box center [509, 203] width 113 height 29
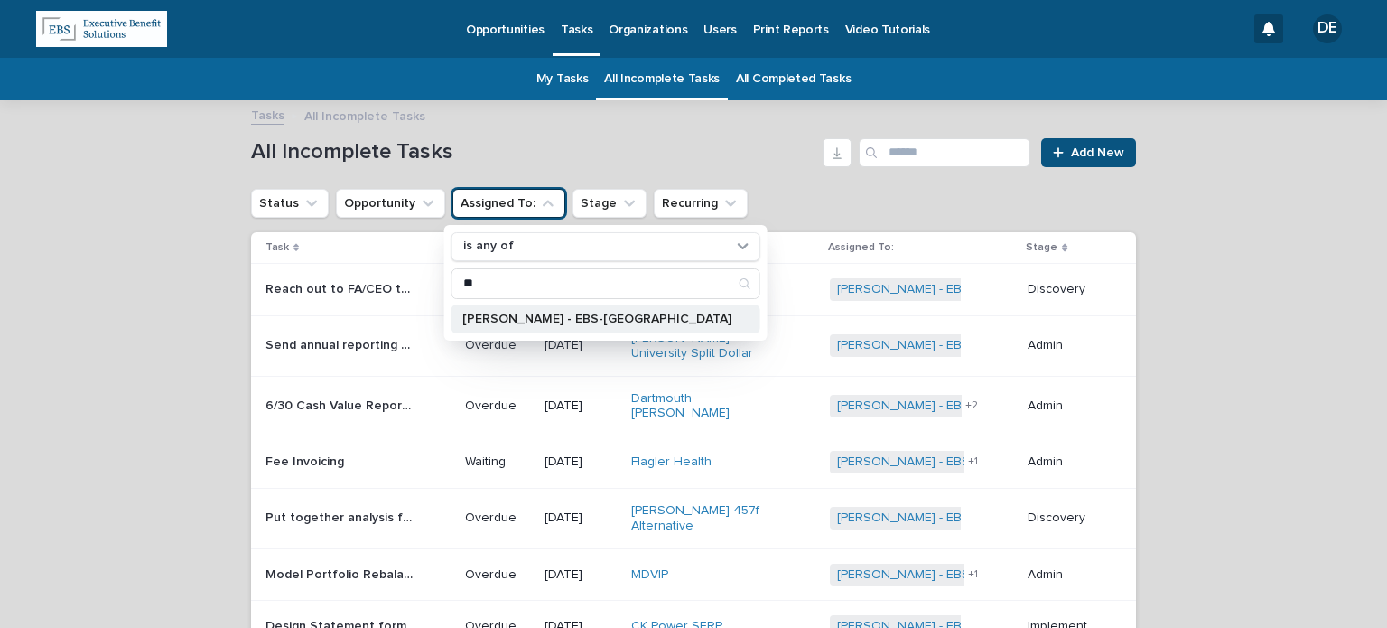
type input "**"
click at [519, 322] on p "[PERSON_NAME] - EBS-[GEOGRAPHIC_DATA]" at bounding box center [596, 319] width 269 height 13
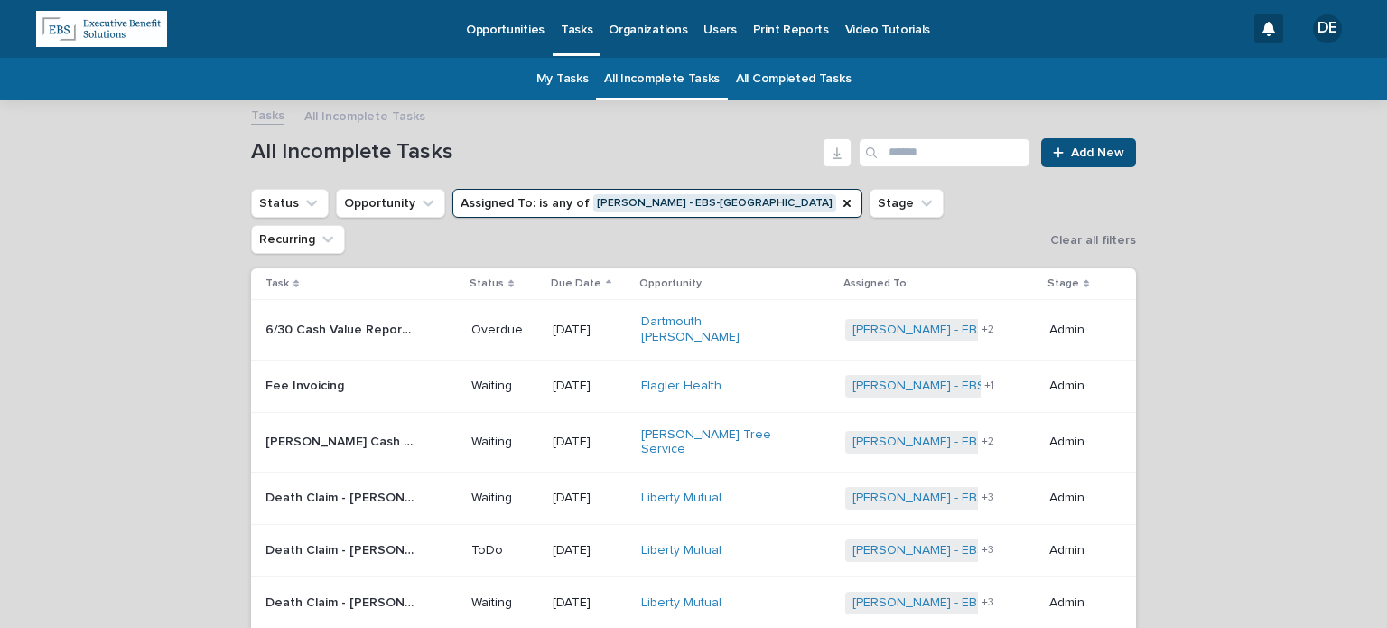
click at [465, 412] on td "Waiting" at bounding box center [504, 442] width 81 height 61
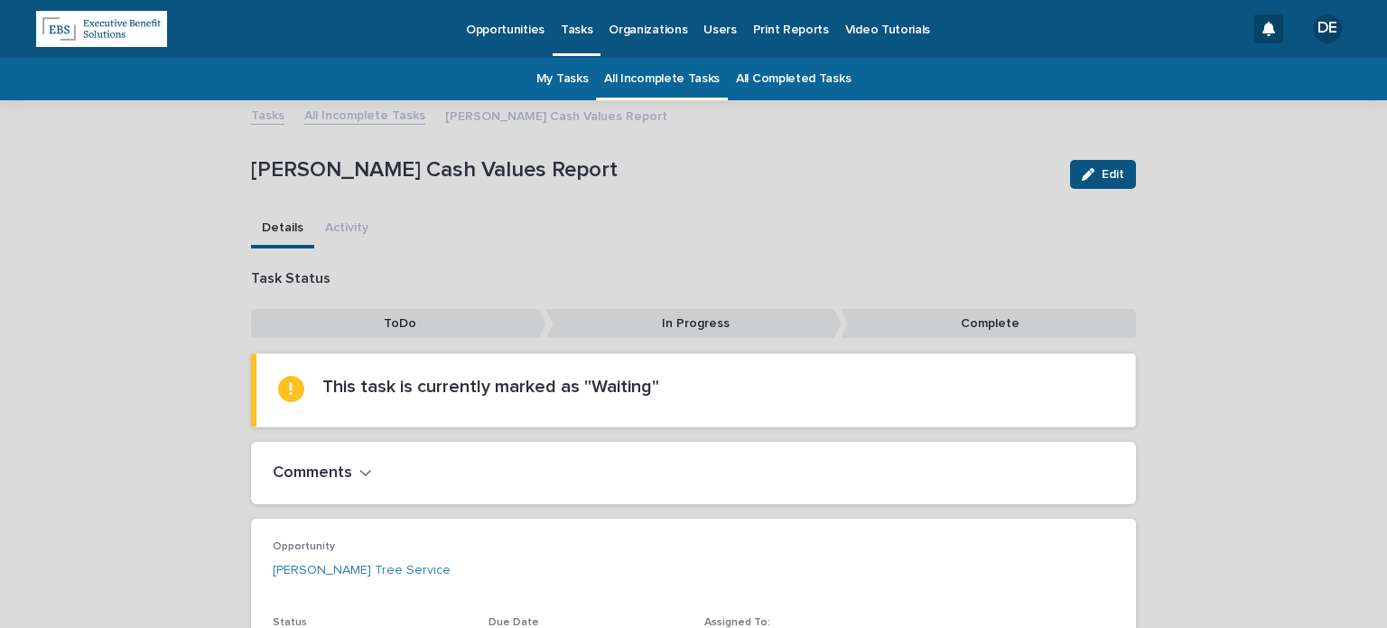
click at [376, 107] on link "All Incomplete Tasks" at bounding box center [364, 114] width 121 height 21
